Goal: Task Accomplishment & Management: Use online tool/utility

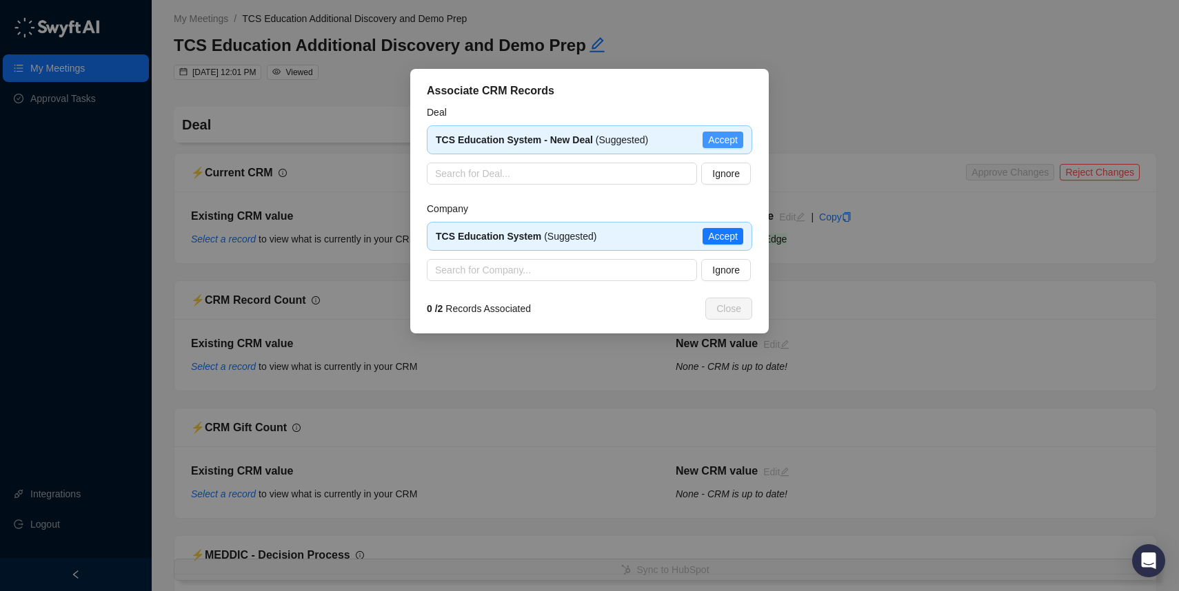
click at [722, 141] on span "Accept" at bounding box center [723, 139] width 30 height 15
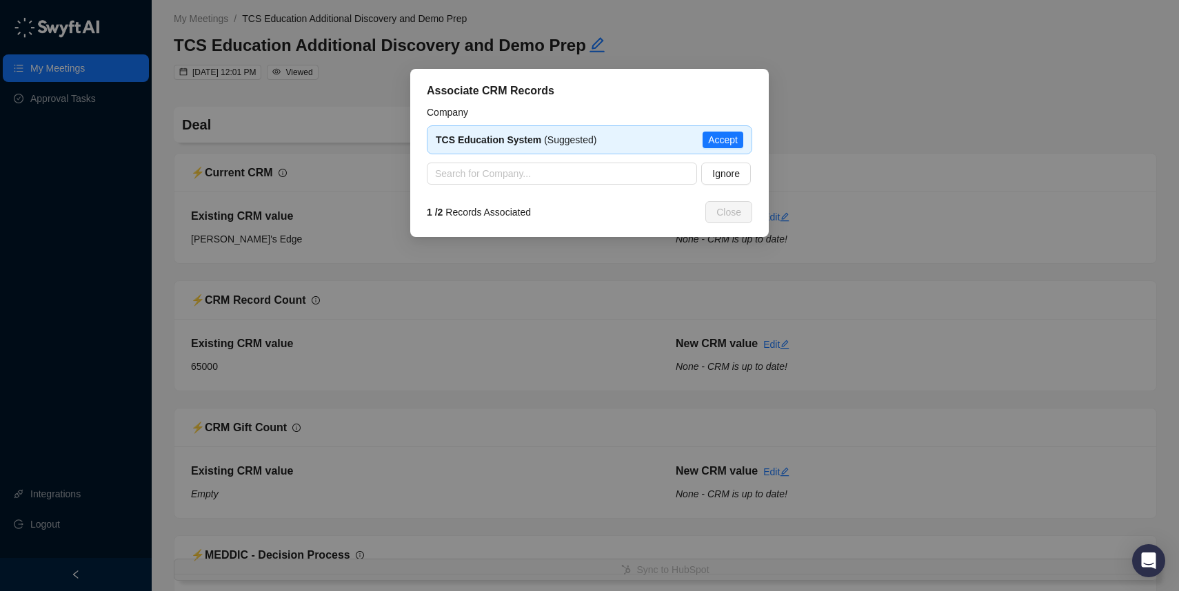
click at [722, 140] on span "Accept" at bounding box center [723, 139] width 30 height 15
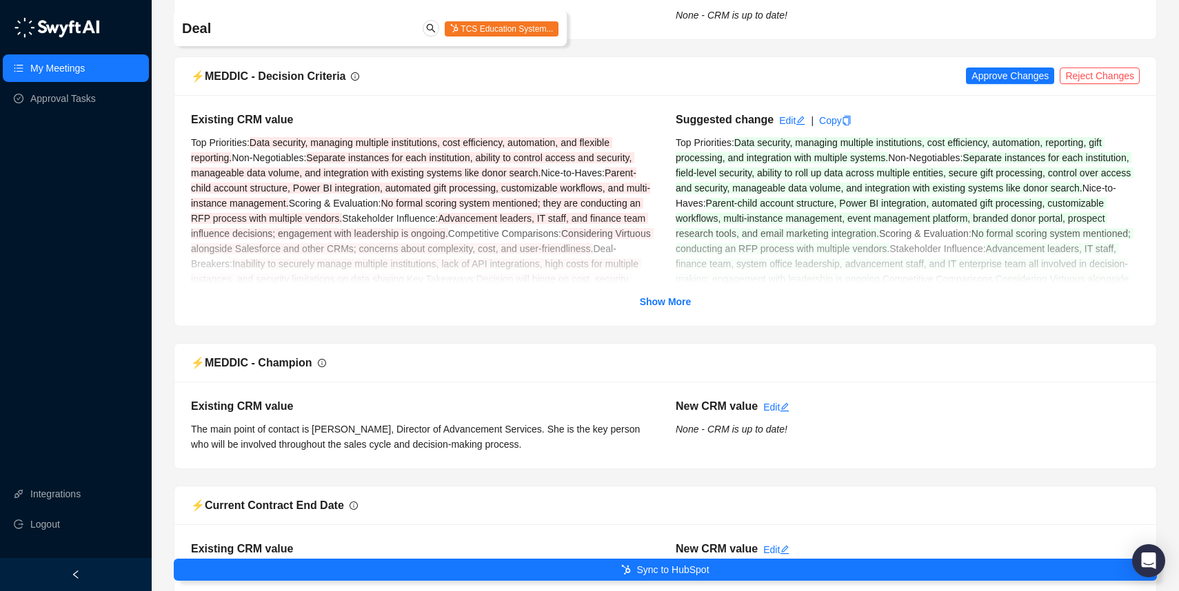
scroll to position [988, 0]
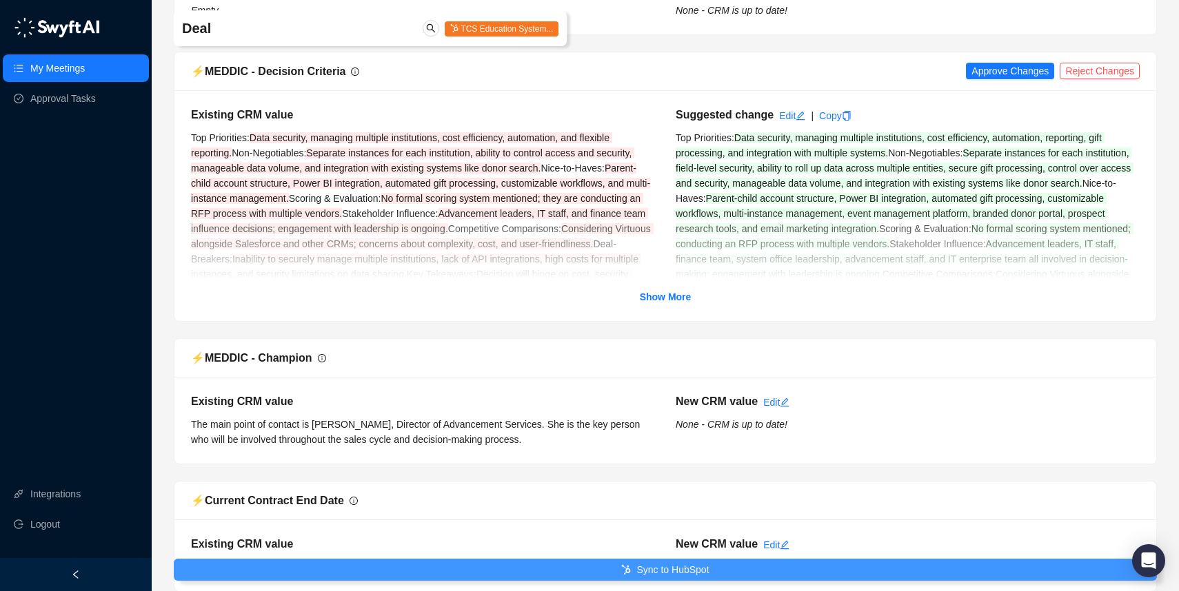
click at [567, 567] on button "Sync to HubSpot" at bounding box center [665, 570] width 983 height 22
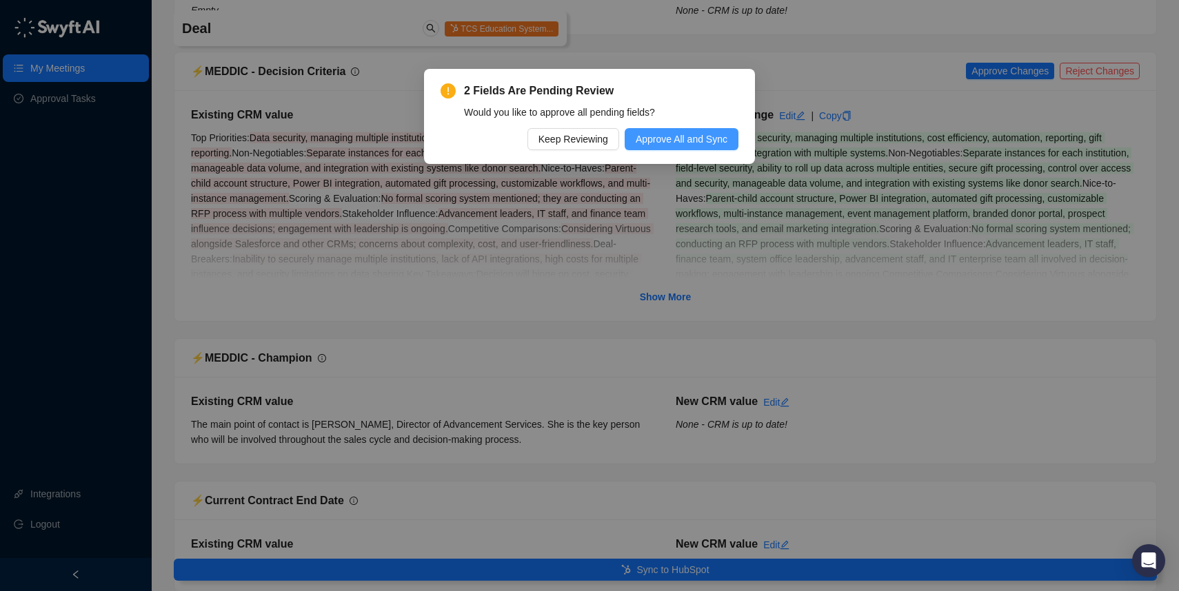
click at [701, 141] on span "Approve All and Sync" at bounding box center [682, 139] width 92 height 15
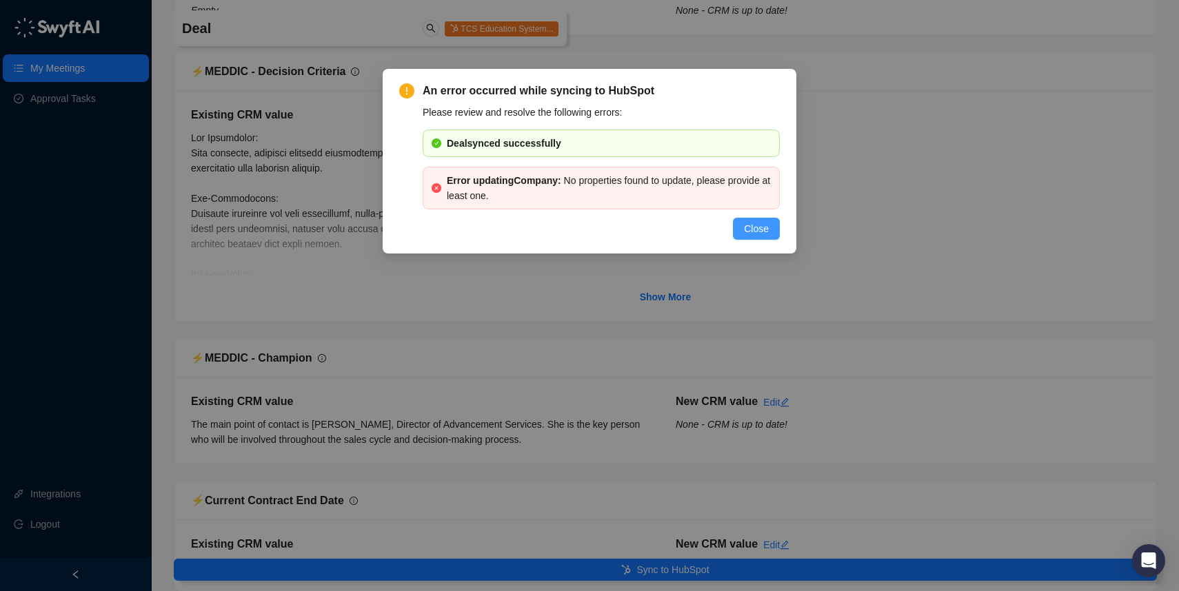
click at [760, 229] on span "Close" at bounding box center [756, 228] width 25 height 15
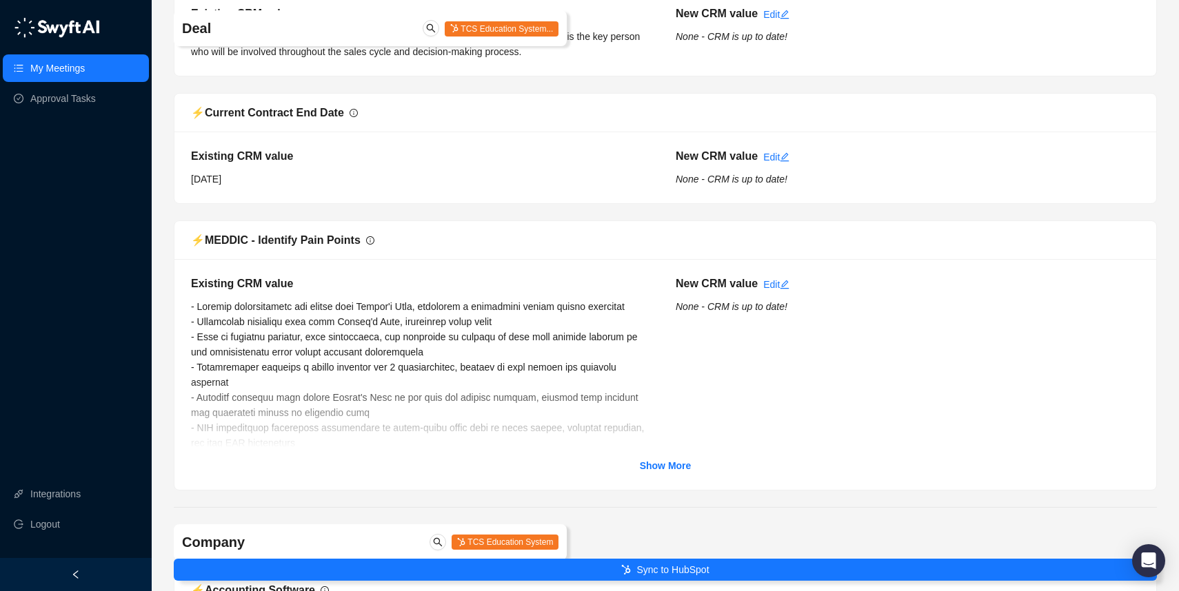
scroll to position [1406, 0]
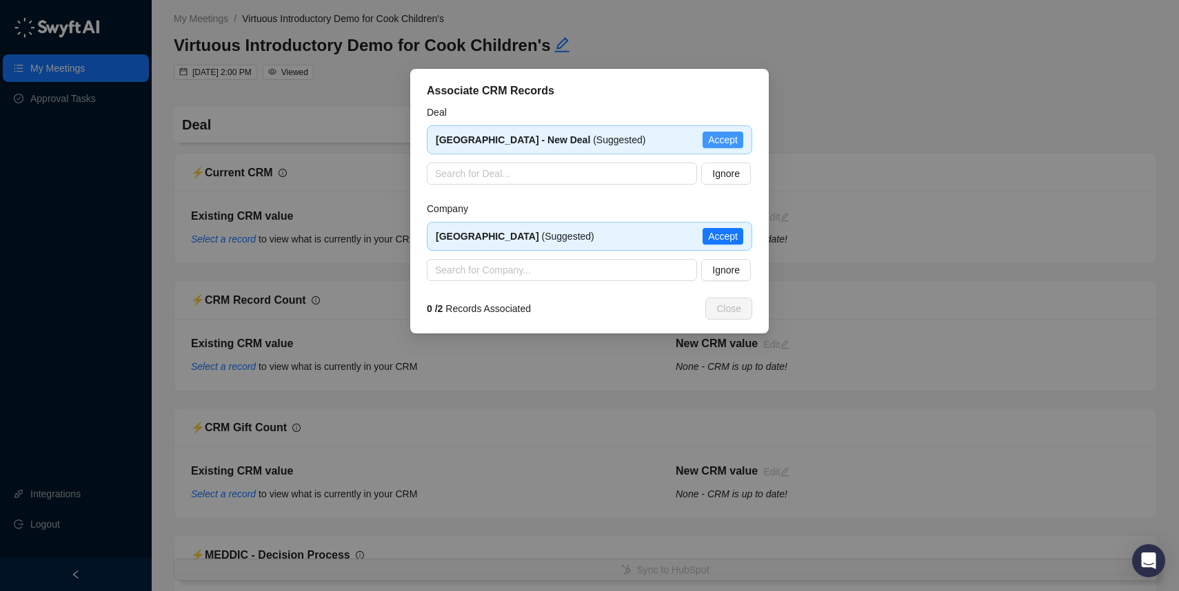
click at [722, 140] on span "Accept" at bounding box center [723, 139] width 30 height 15
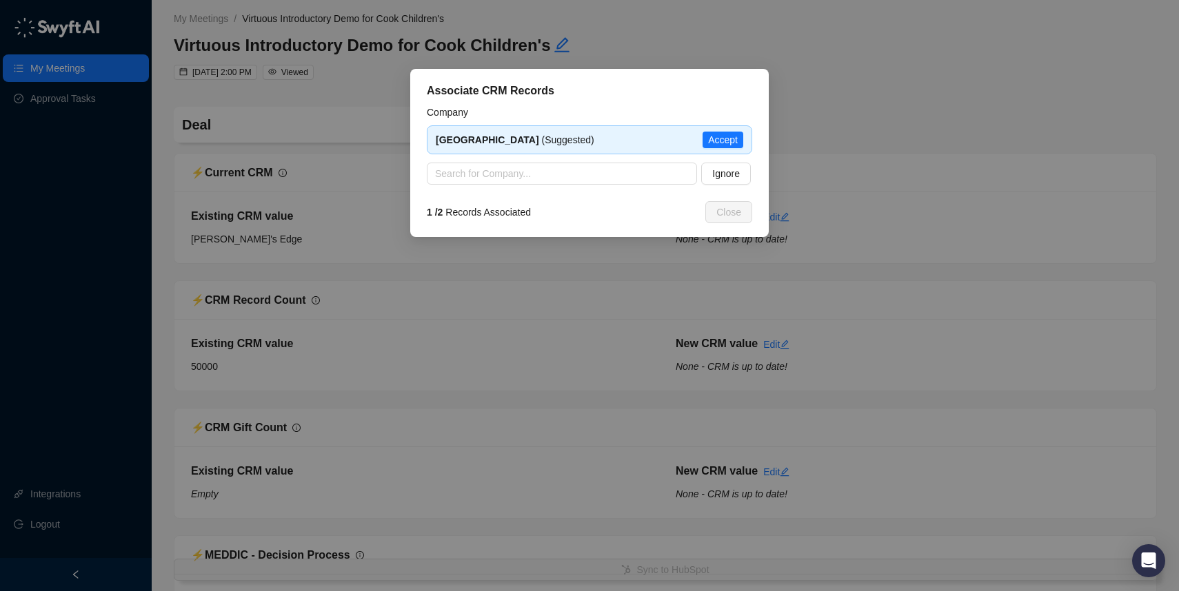
click at [722, 140] on span "Accept" at bounding box center [723, 139] width 30 height 15
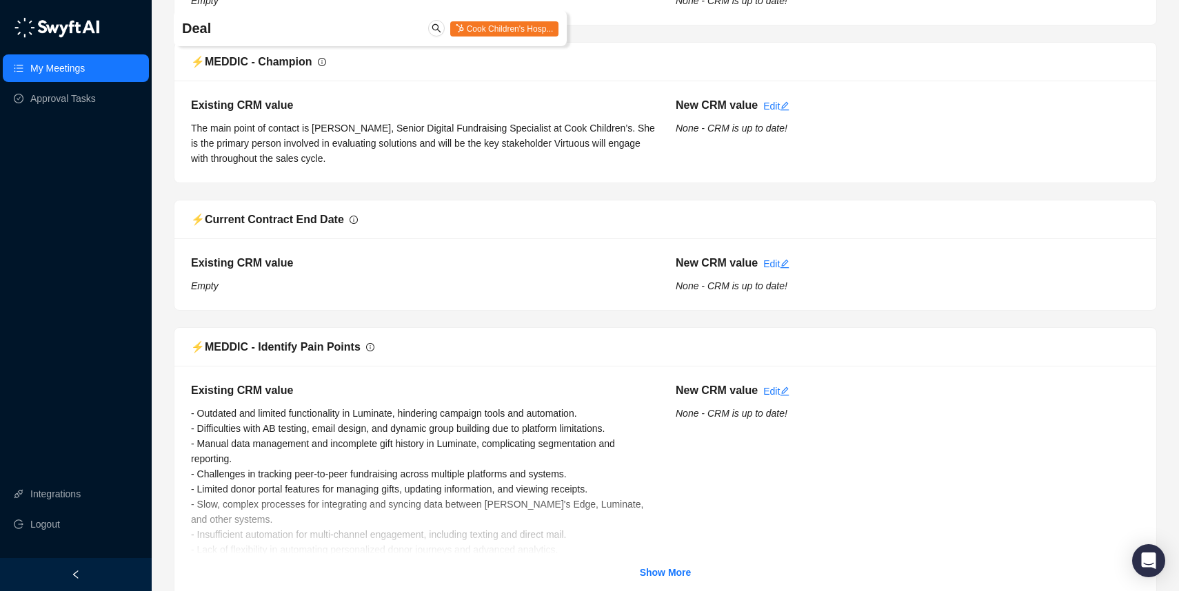
scroll to position [1461, 0]
